Goal: Transaction & Acquisition: Purchase product/service

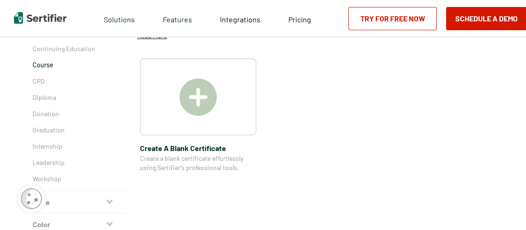
scroll to position [47, 0]
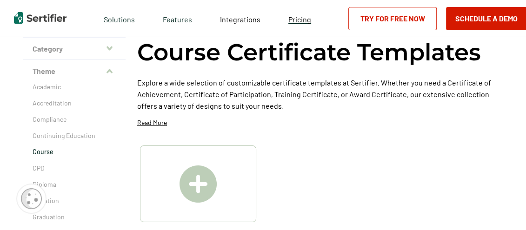
click at [295, 20] on span "Pricing" at bounding box center [299, 19] width 23 height 9
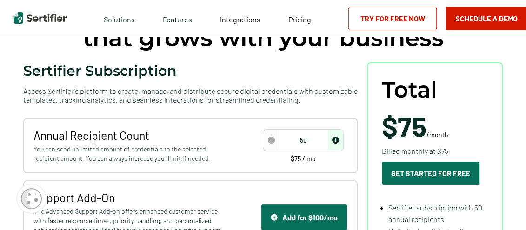
scroll to position [93, 0]
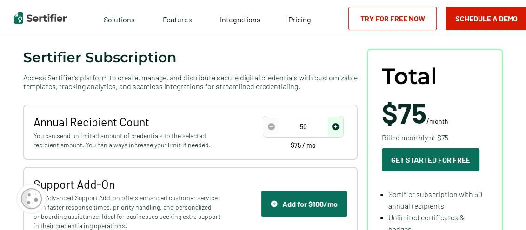
drag, startPoint x: 321, startPoint y: 126, endPoint x: 289, endPoint y: 127, distance: 31.7
click at [289, 127] on input "50" at bounding box center [303, 127] width 79 height 14
drag, startPoint x: 316, startPoint y: 126, endPoint x: 281, endPoint y: 125, distance: 34.9
click at [281, 125] on div "500" at bounding box center [303, 127] width 81 height 22
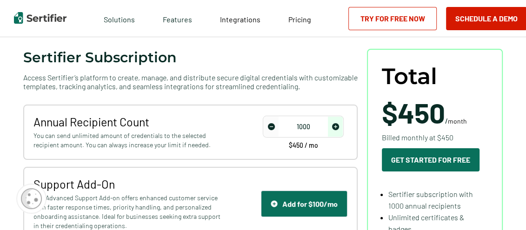
type input "1000"
click at [242, 98] on div "Sertifier Subscription Access Sertifier’s platform to create, manage, and distr…" at bounding box center [190, 171] width 335 height 245
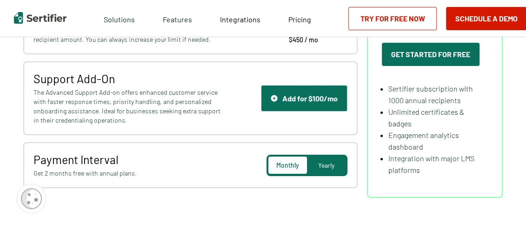
scroll to position [186, 0]
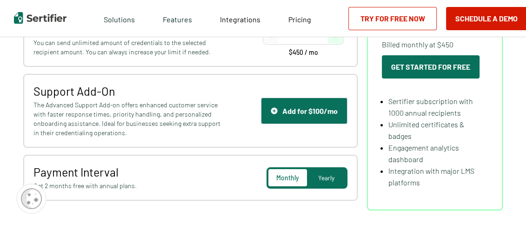
click at [327, 174] on span "Yearly" at bounding box center [326, 178] width 16 height 8
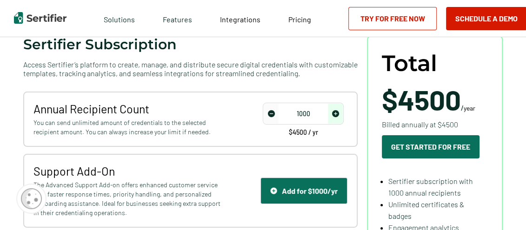
scroll to position [93, 0]
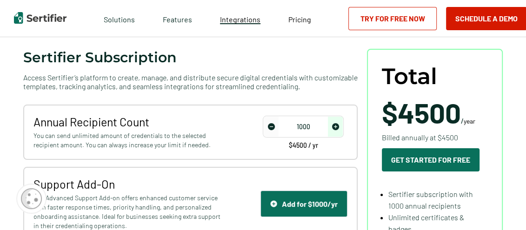
click at [237, 21] on span "Integrations" at bounding box center [240, 19] width 40 height 9
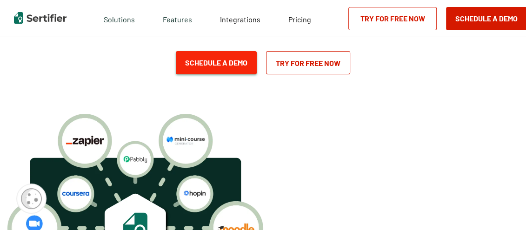
scroll to position [93, 0]
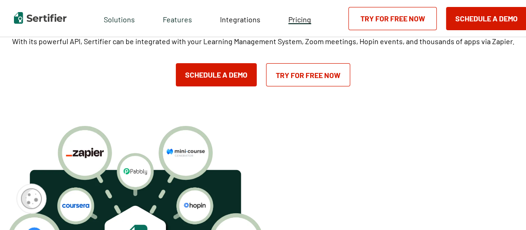
click at [297, 16] on span "Pricing" at bounding box center [299, 19] width 23 height 9
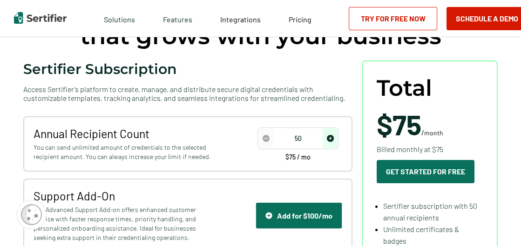
scroll to position [93, 0]
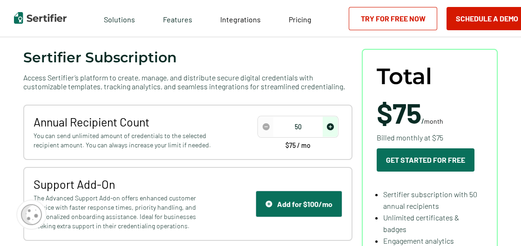
drag, startPoint x: 304, startPoint y: 127, endPoint x: 287, endPoint y: 120, distance: 18.3
click at [284, 127] on input "50" at bounding box center [297, 127] width 79 height 14
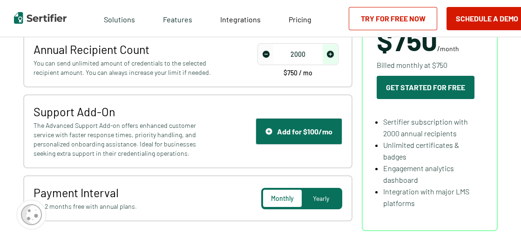
scroll to position [186, 0]
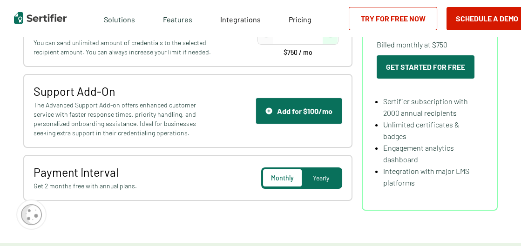
click at [328, 180] on span "Yearly" at bounding box center [321, 178] width 16 height 8
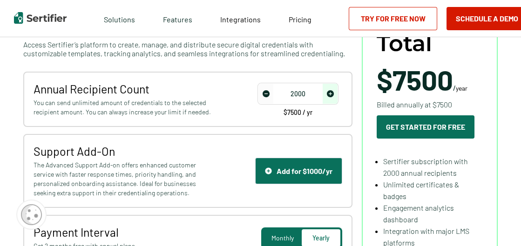
scroll to position [140, 0]
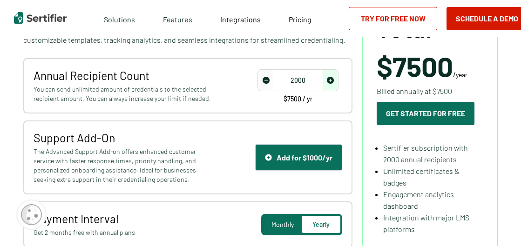
drag, startPoint x: 311, startPoint y: 82, endPoint x: 261, endPoint y: 80, distance: 50.3
click at [261, 80] on div "2000" at bounding box center [297, 80] width 81 height 22
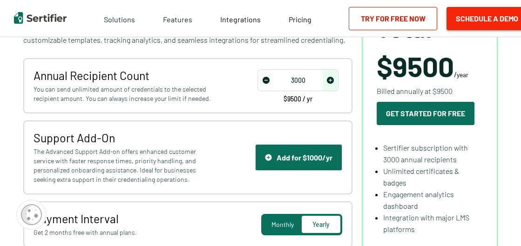
type input "3000"
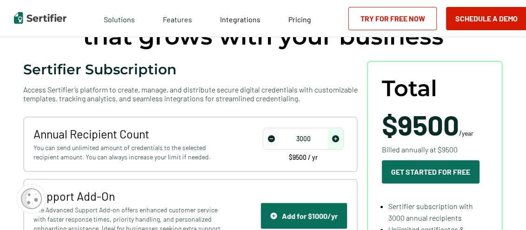
scroll to position [93, 0]
